Goal: Find specific page/section

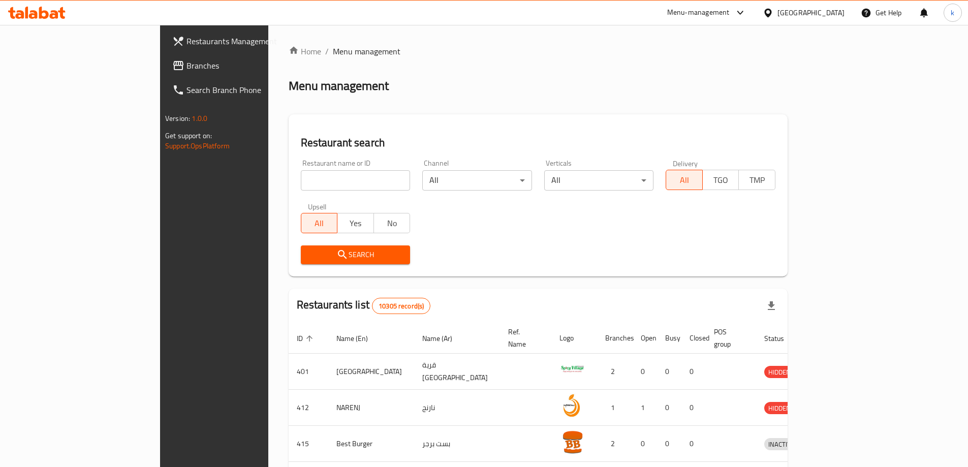
click at [164, 55] on link "Branches" at bounding box center [243, 65] width 158 height 24
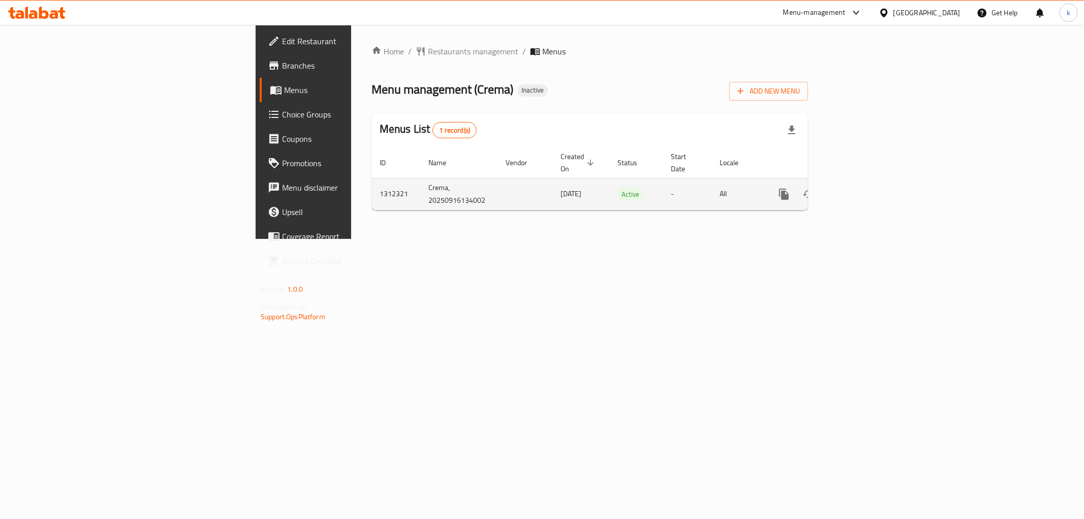
click at [869, 182] on link "enhanced table" at bounding box center [857, 194] width 24 height 24
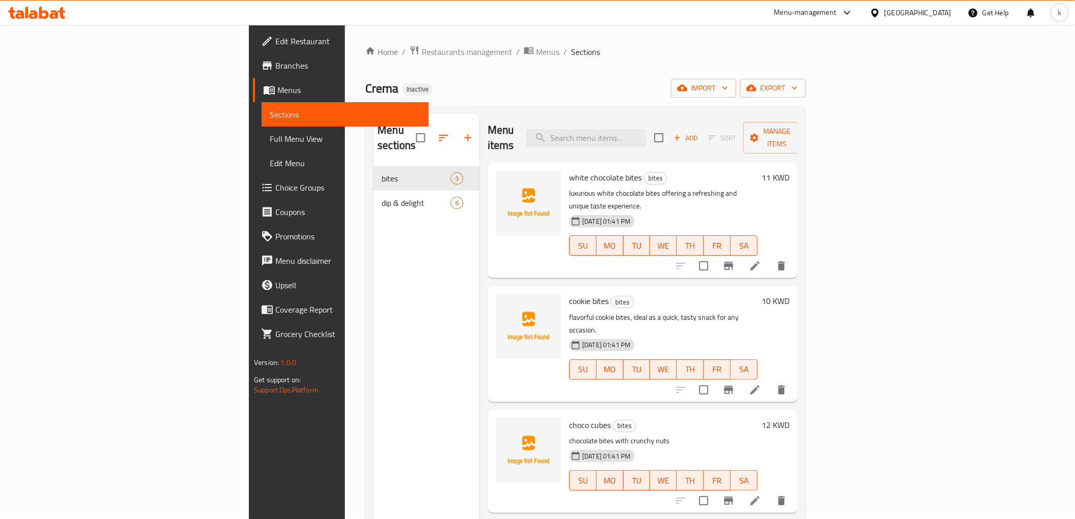
click at [275, 59] on span "Branches" at bounding box center [347, 65] width 145 height 12
